Goal: Task Accomplishment & Management: Complete application form

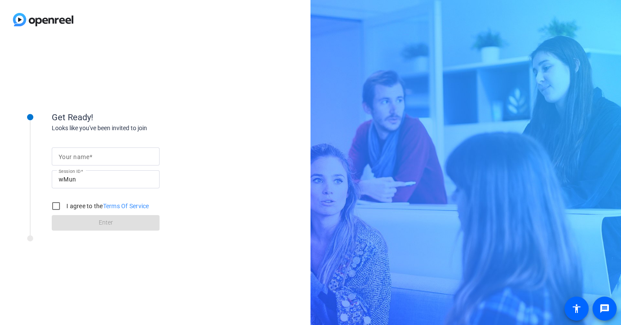
click at [66, 157] on mat-label "Your name" at bounding box center [74, 157] width 31 height 7
click at [66, 157] on input "Your name" at bounding box center [106, 156] width 94 height 10
type input "[PERSON_NAME]"
click at [56, 207] on input "I agree to the Terms Of Service" at bounding box center [55, 206] width 17 height 17
checkbox input "true"
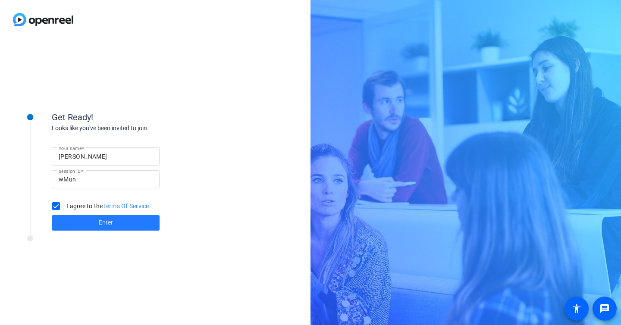
click at [103, 227] on button "Enter" at bounding box center [106, 223] width 108 height 16
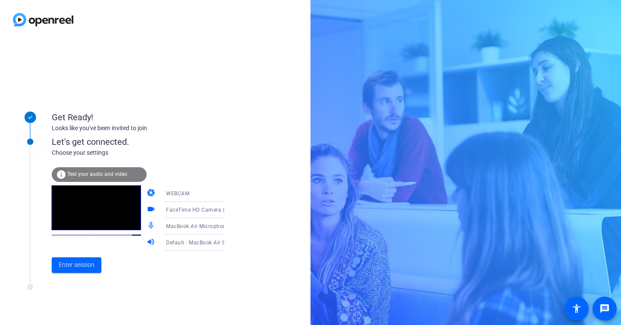
click at [86, 203] on video at bounding box center [96, 207] width 89 height 45
click at [72, 268] on span "Enter session" at bounding box center [77, 264] width 36 height 9
